Goal: Task Accomplishment & Management: Complete application form

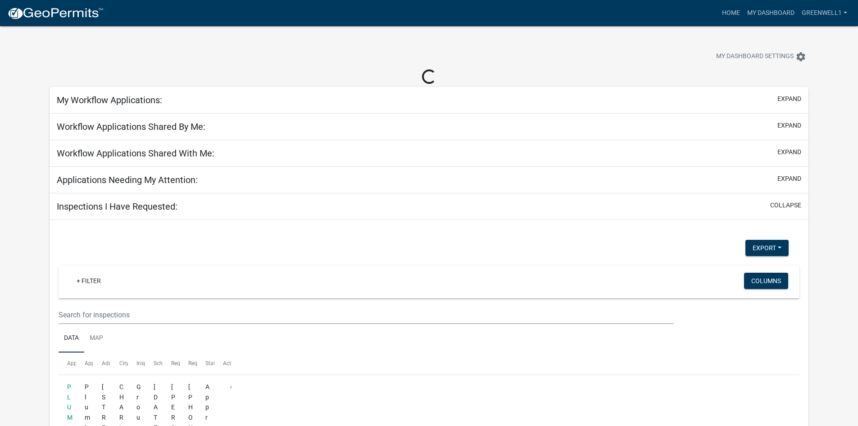
select select "3: 100"
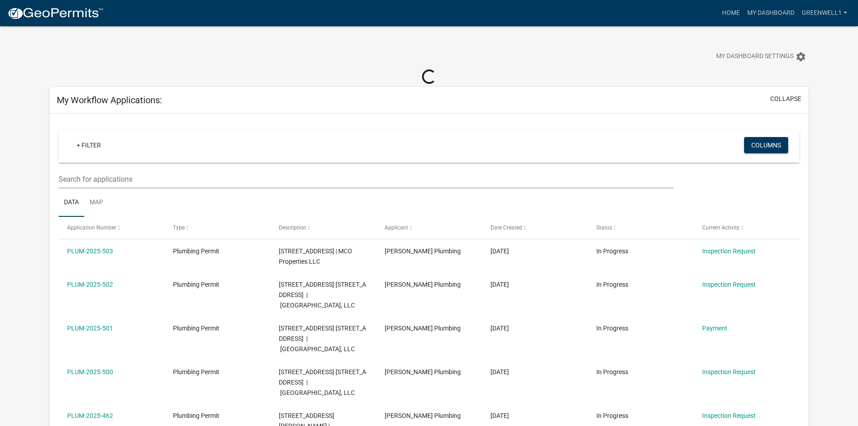
select select "3: 100"
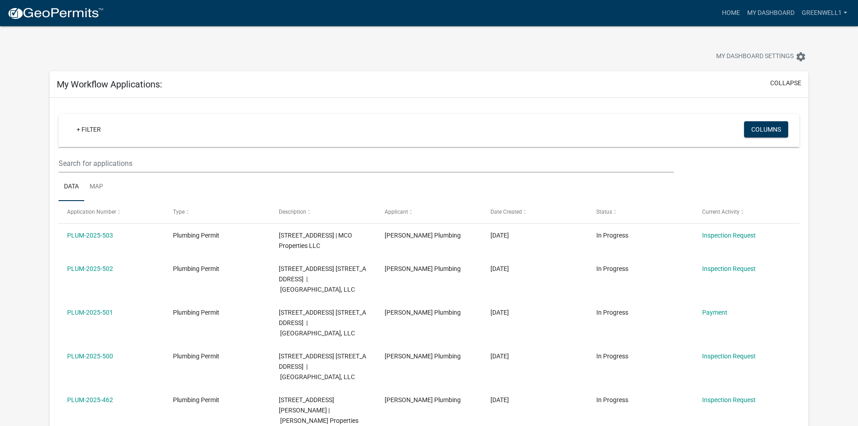
click at [31, 18] on img at bounding box center [55, 14] width 96 height 14
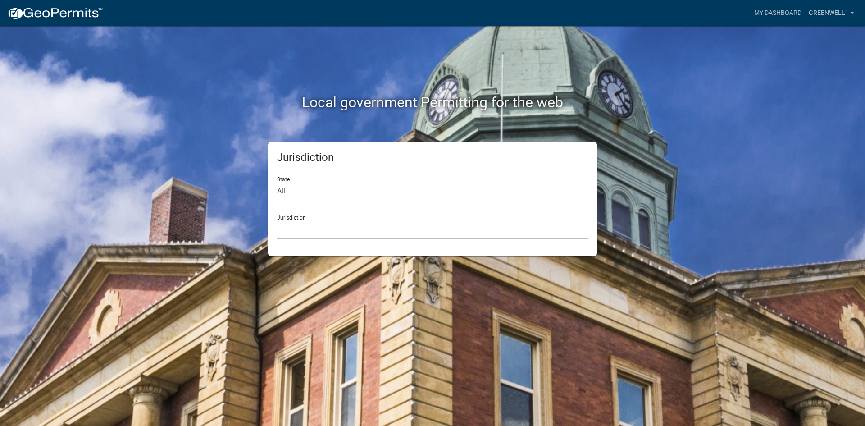
click at [369, 224] on select "[GEOGRAPHIC_DATA], [US_STATE] [GEOGRAPHIC_DATA], [US_STATE][PERSON_NAME][GEOGRA…" at bounding box center [432, 229] width 311 height 18
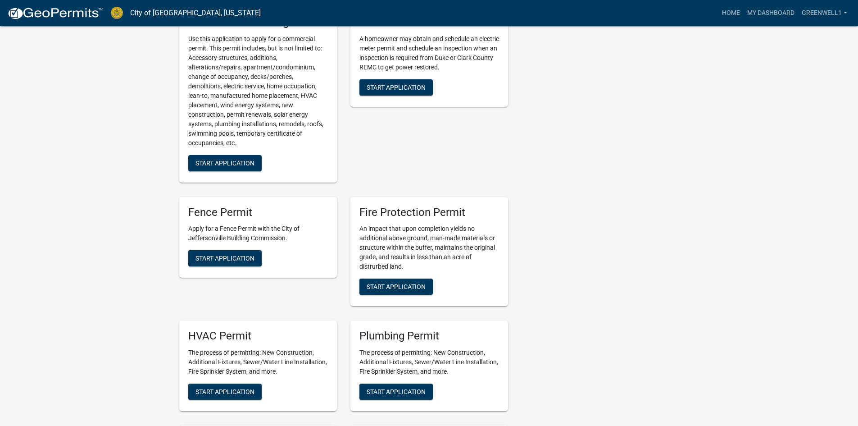
scroll to position [360, 0]
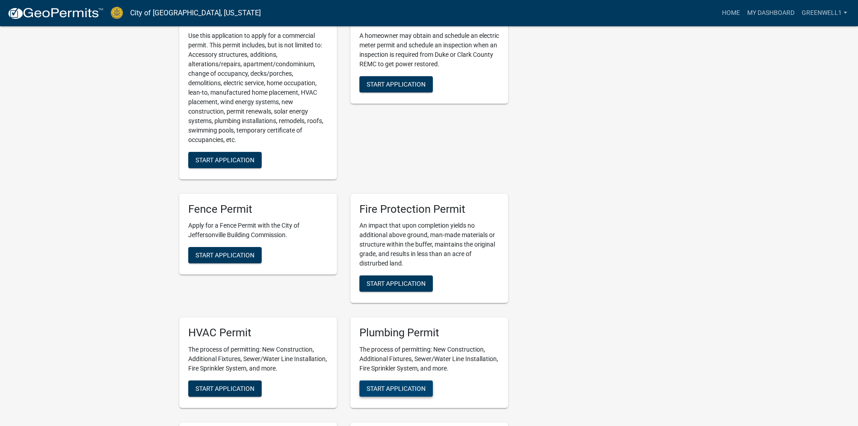
click at [384, 384] on button "Start Application" at bounding box center [396, 388] width 73 height 16
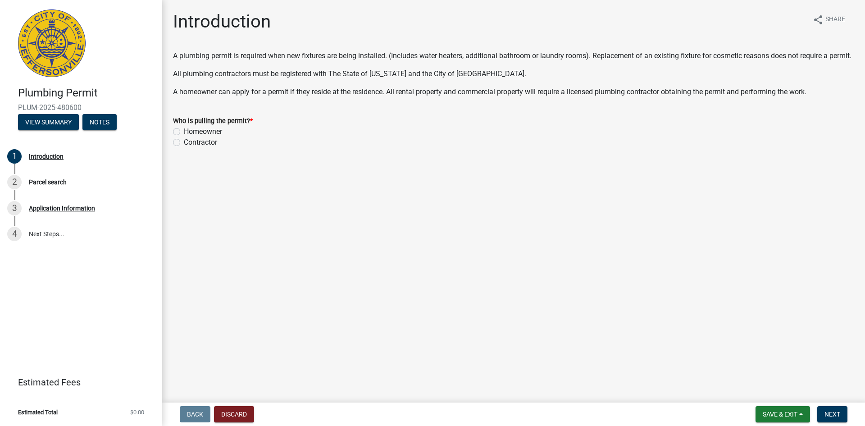
click at [180, 148] on div "Contractor" at bounding box center [513, 142] width 681 height 11
click at [184, 148] on label "Contractor" at bounding box center [200, 142] width 33 height 11
click at [184, 143] on input "Contractor" at bounding box center [187, 140] width 6 height 6
radio input "true"
click at [829, 413] on span "Next" at bounding box center [833, 413] width 16 height 7
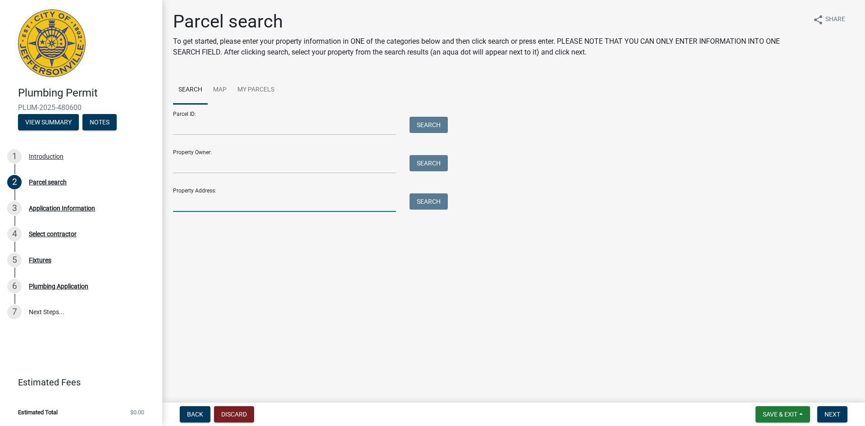
click at [250, 202] on input "Property Address:" at bounding box center [284, 202] width 223 height 18
click at [433, 202] on button "Search" at bounding box center [429, 201] width 38 height 16
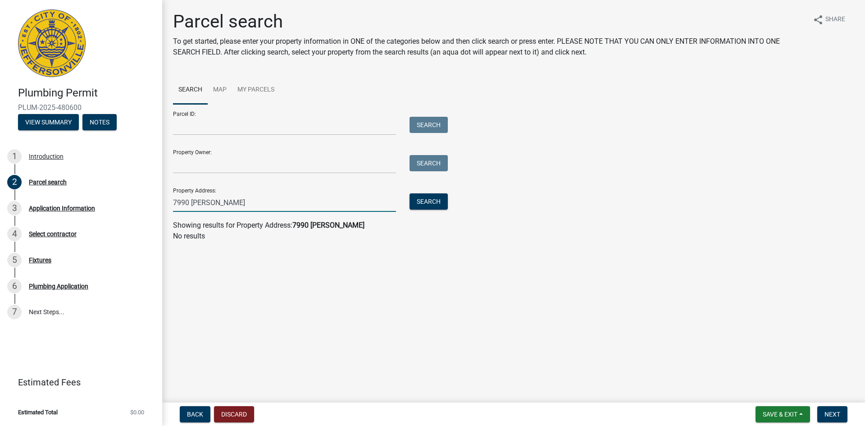
click at [297, 203] on input "7990 [PERSON_NAME]" at bounding box center [284, 202] width 223 height 18
type input "7989"
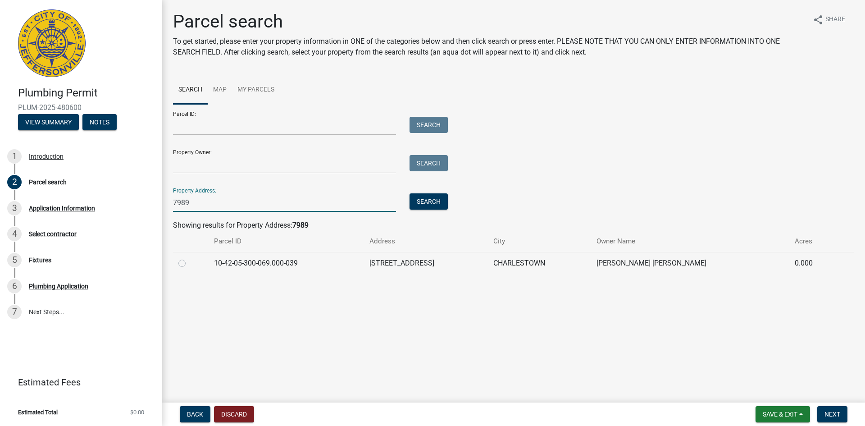
click at [293, 203] on input "7989" at bounding box center [284, 202] width 223 height 18
click at [213, 204] on input "7989" at bounding box center [284, 202] width 223 height 18
click at [198, 160] on input "Property Owner:" at bounding box center [284, 164] width 223 height 18
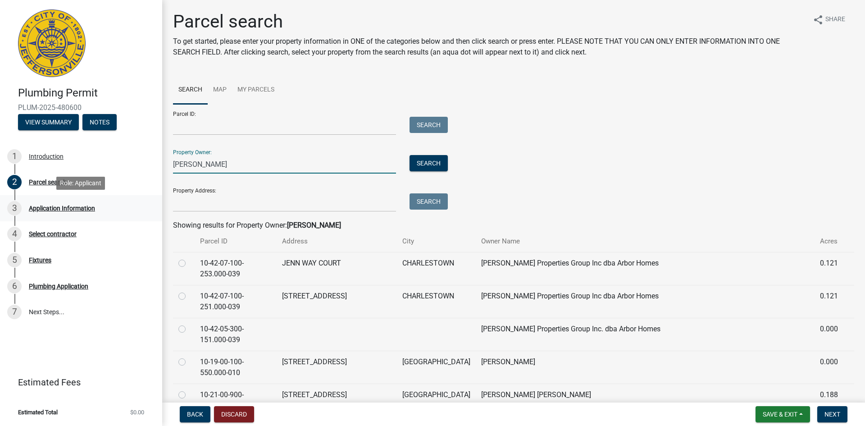
type input "[PERSON_NAME]"
click at [46, 208] on div "Application Information" at bounding box center [62, 208] width 66 height 6
click at [47, 209] on div "Application Information" at bounding box center [62, 208] width 66 height 6
click at [823, 408] on button "Next" at bounding box center [832, 414] width 30 height 16
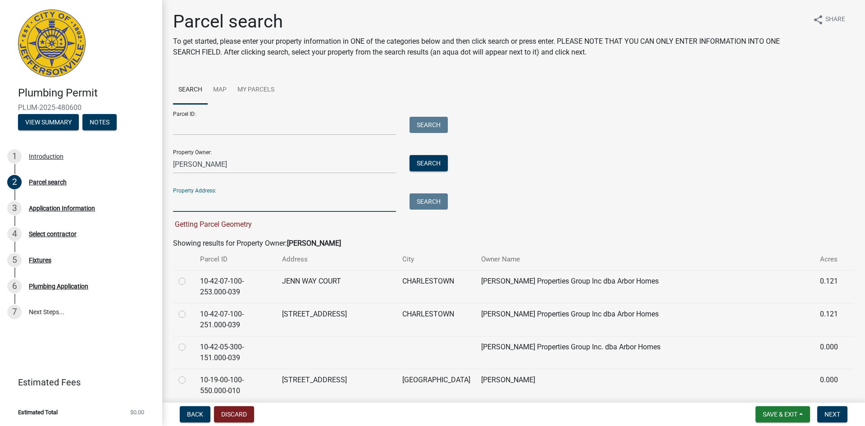
click at [311, 208] on input "Property Address:" at bounding box center [284, 202] width 223 height 18
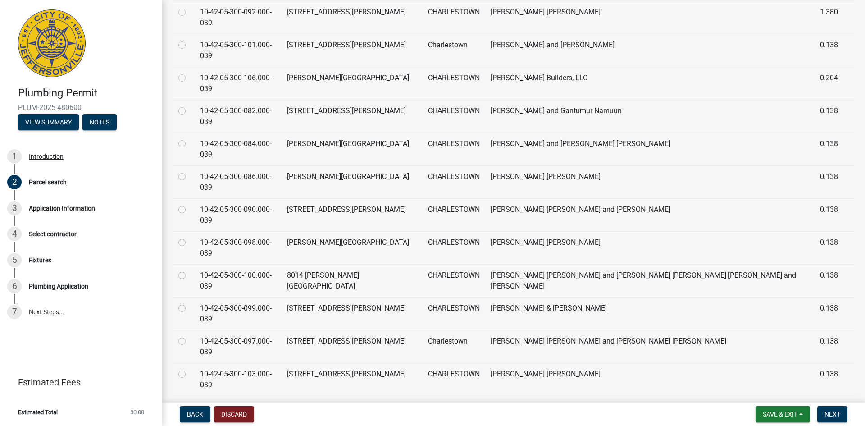
scroll to position [510, 0]
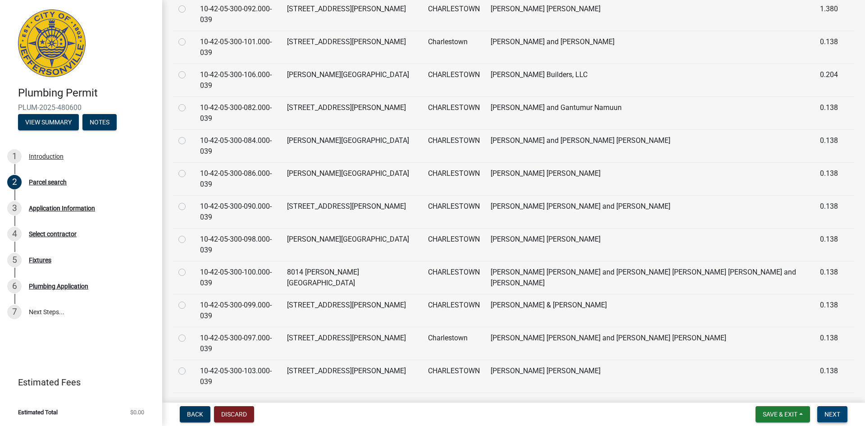
type input "[PERSON_NAME] springs"
click at [840, 413] on span "Next" at bounding box center [833, 413] width 16 height 7
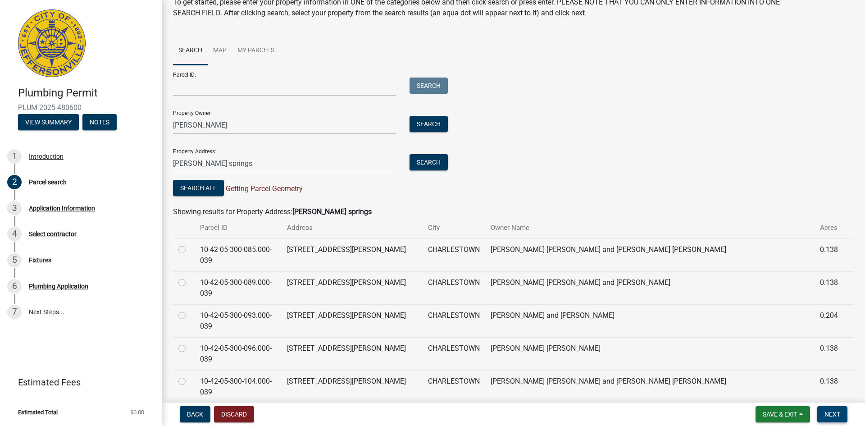
scroll to position [0, 0]
